Goal: Information Seeking & Learning: Learn about a topic

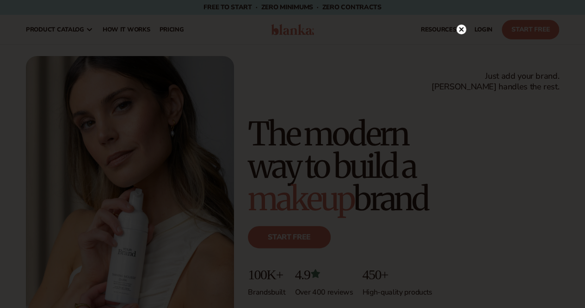
click at [585, 12] on html "Skip to content Free to start · ZERO minimums · ZERO contracts · Free to start …" at bounding box center [292, 154] width 585 height 308
click at [462, 46] on circle at bounding box center [461, 48] width 10 height 10
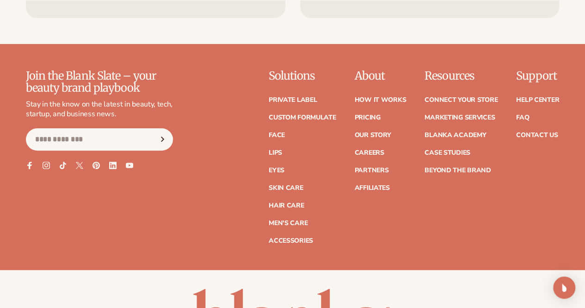
scroll to position [3590, 0]
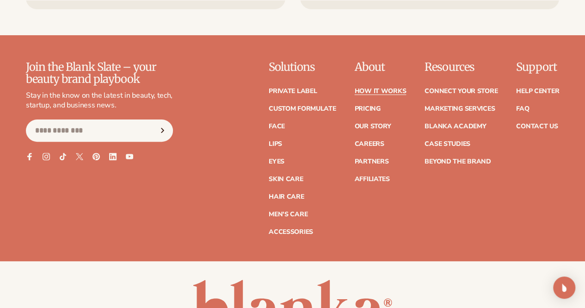
click at [354, 94] on link "How It Works" at bounding box center [380, 91] width 52 height 6
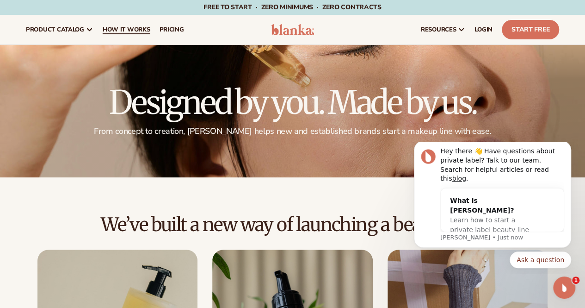
click at [141, 29] on span "How It Works" at bounding box center [127, 29] width 48 height 7
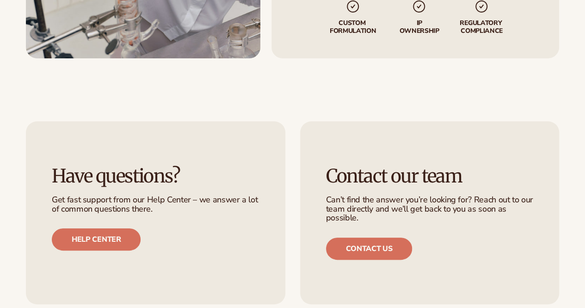
scroll to position [1976, 0]
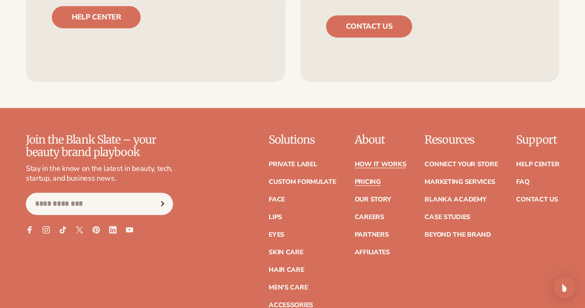
click at [354, 179] on link "Pricing" at bounding box center [367, 182] width 26 height 6
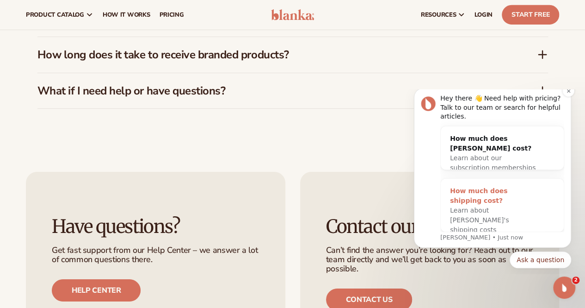
scroll to position [1509, 0]
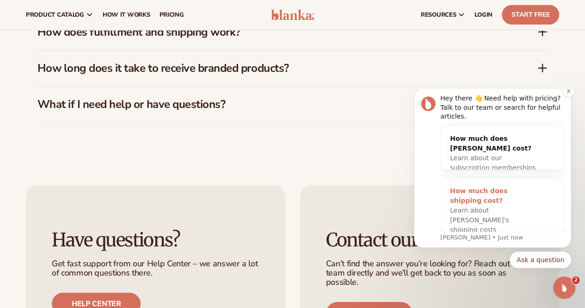
drag, startPoint x: 988, startPoint y: 111, endPoint x: 544, endPoint y: 224, distance: 458.2
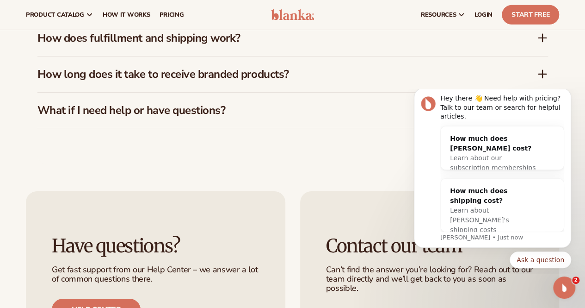
click at [542, 37] on icon at bounding box center [542, 37] width 0 height 7
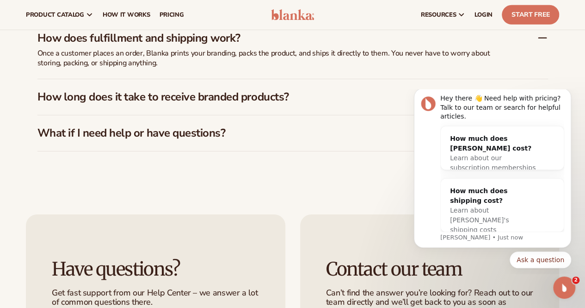
click at [539, 93] on body "Hey there 👋 Need help with pricing? Talk to our team or search for helpful arti…" at bounding box center [493, 181] width 178 height 177
click at [567, 93] on icon "Dismiss notification" at bounding box center [568, 90] width 5 height 5
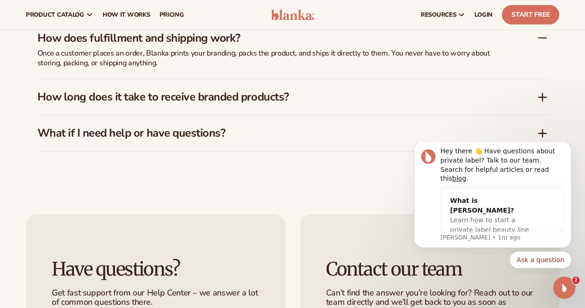
click at [539, 96] on icon at bounding box center [542, 97] width 11 height 11
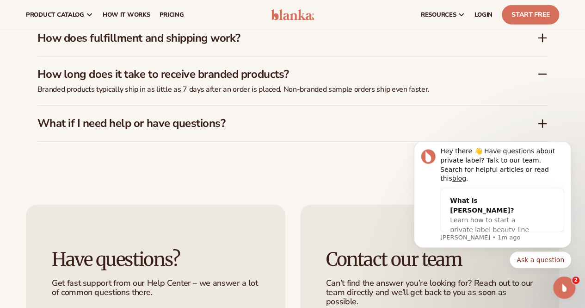
click at [543, 120] on icon at bounding box center [542, 123] width 11 height 11
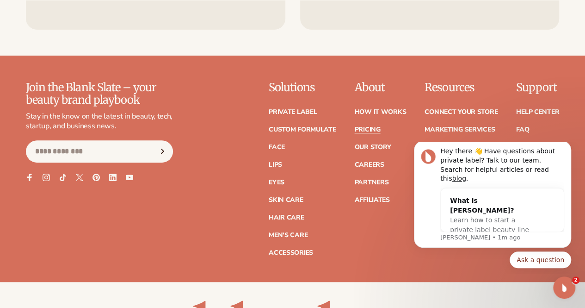
scroll to position [1891, 0]
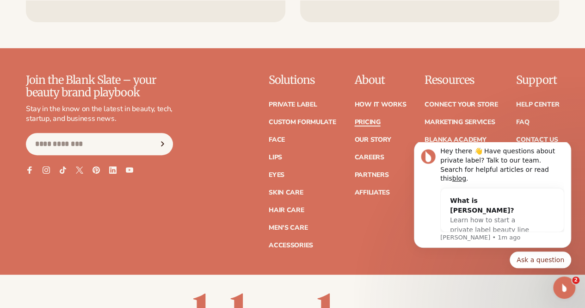
click at [354, 119] on link "Pricing" at bounding box center [367, 122] width 26 height 6
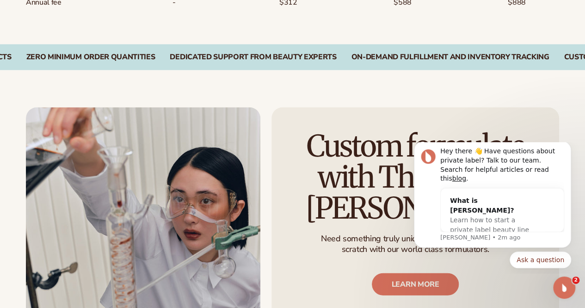
scroll to position [903, 0]
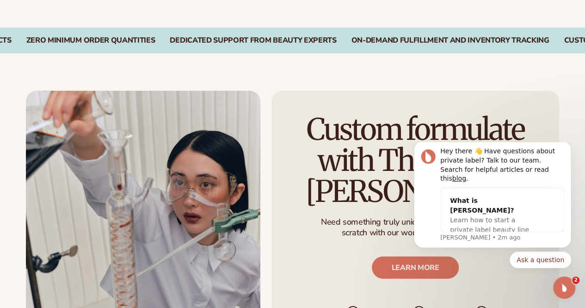
drag, startPoint x: 588, startPoint y: 40, endPoint x: 147, endPoint y: 23, distance: 441.5
